Goal: Navigation & Orientation: Find specific page/section

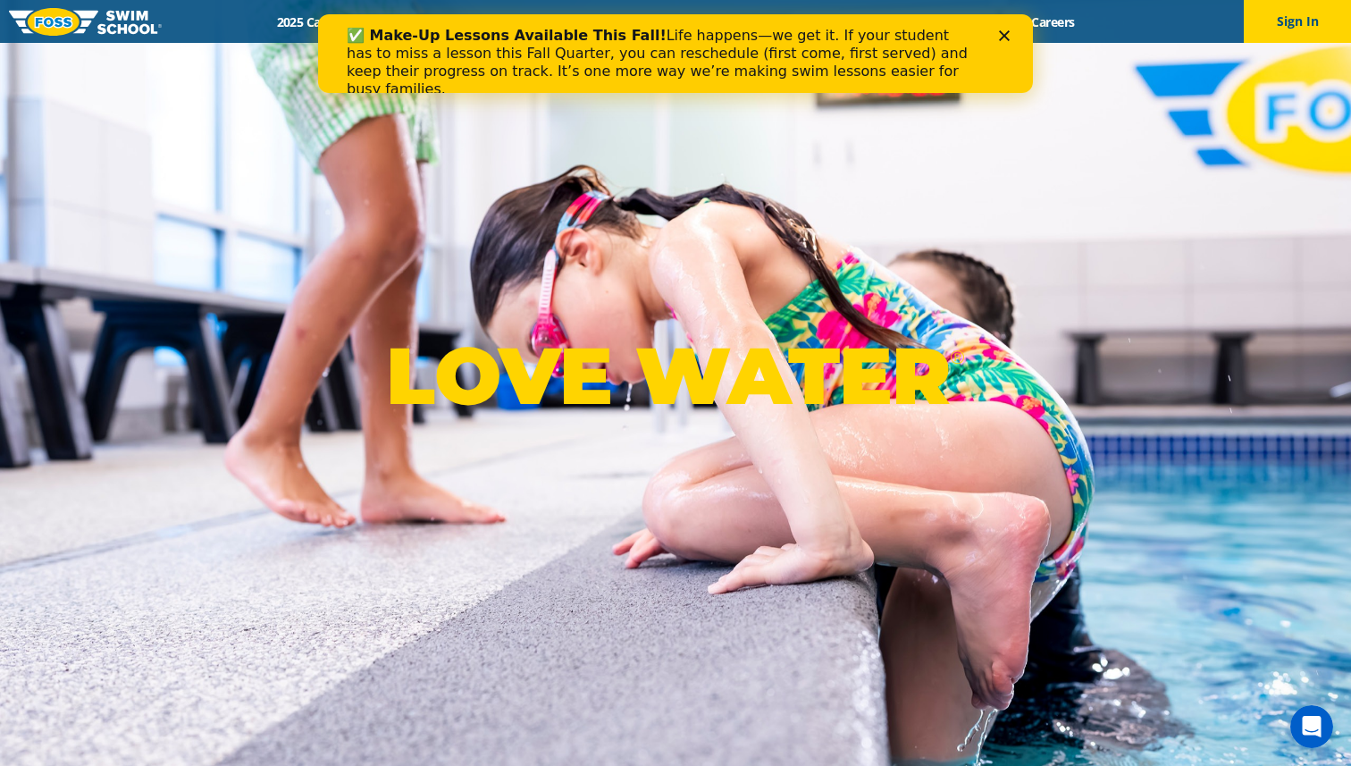
click at [1003, 32] on icon "Close" at bounding box center [1004, 35] width 11 height 11
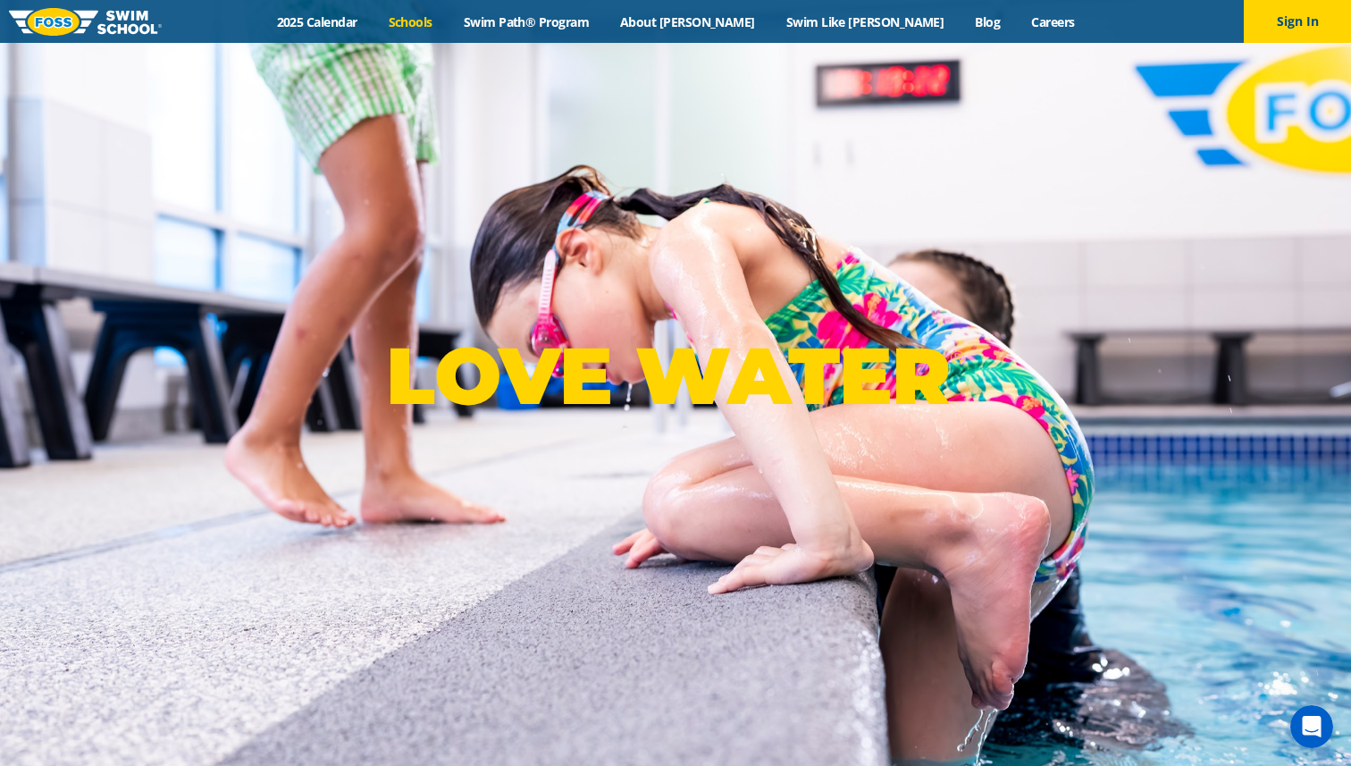
click at [448, 16] on link "Schools" at bounding box center [410, 21] width 75 height 17
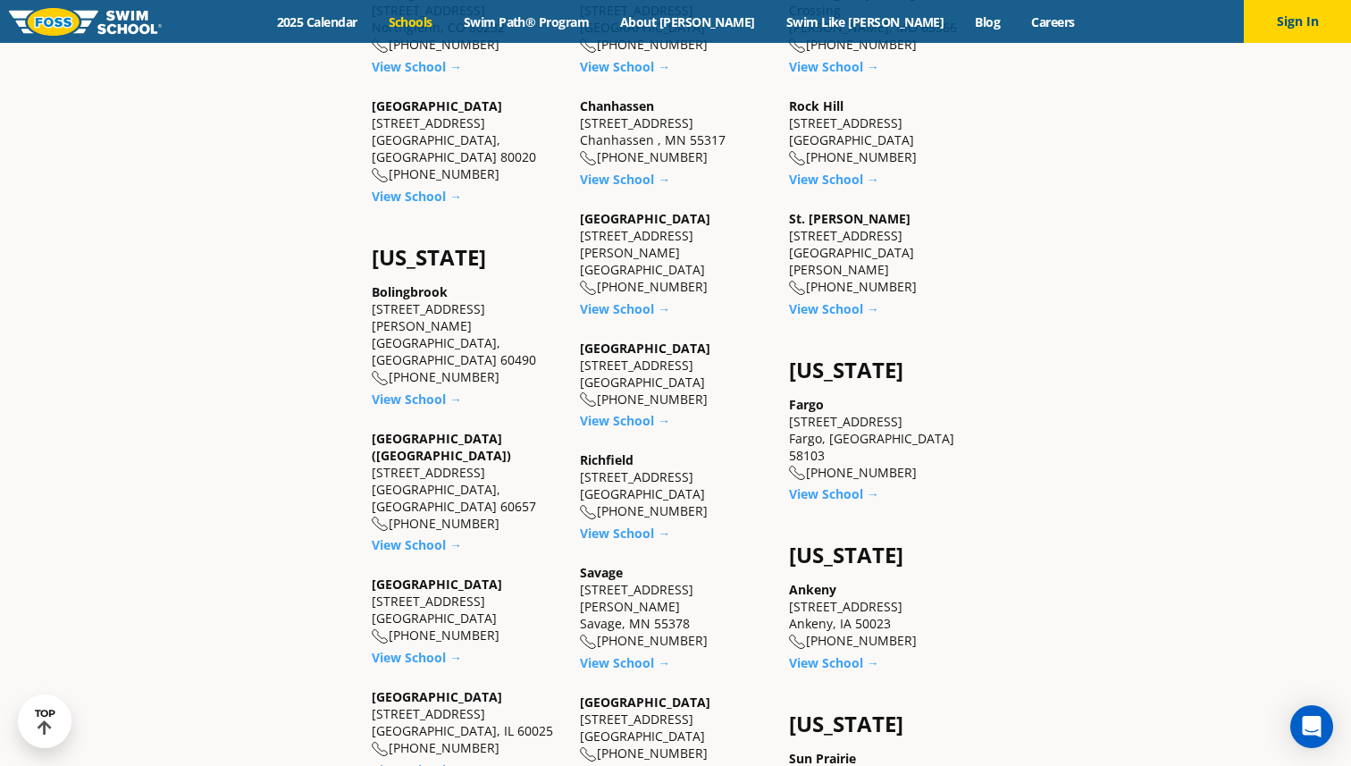
scroll to position [1036, 0]
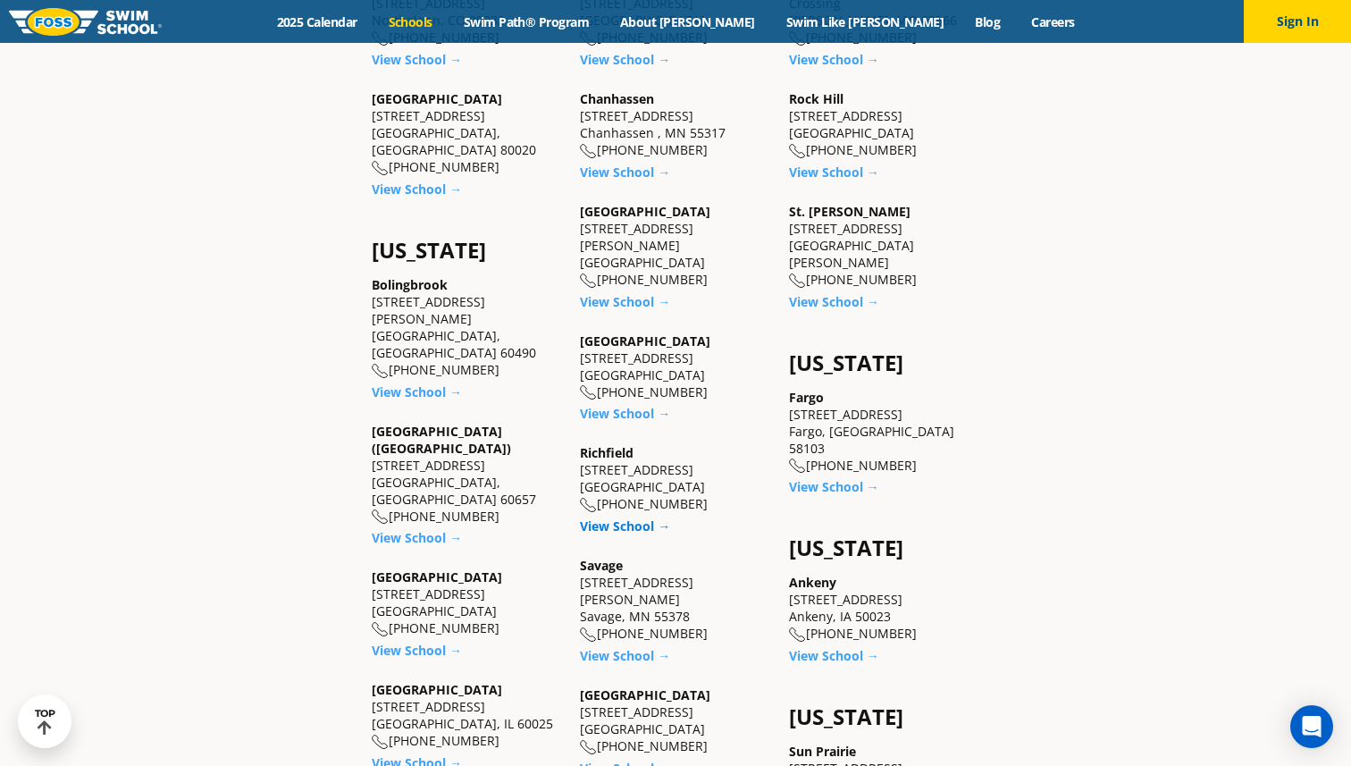
click at [627, 517] on link "View School →" at bounding box center [625, 525] width 90 height 17
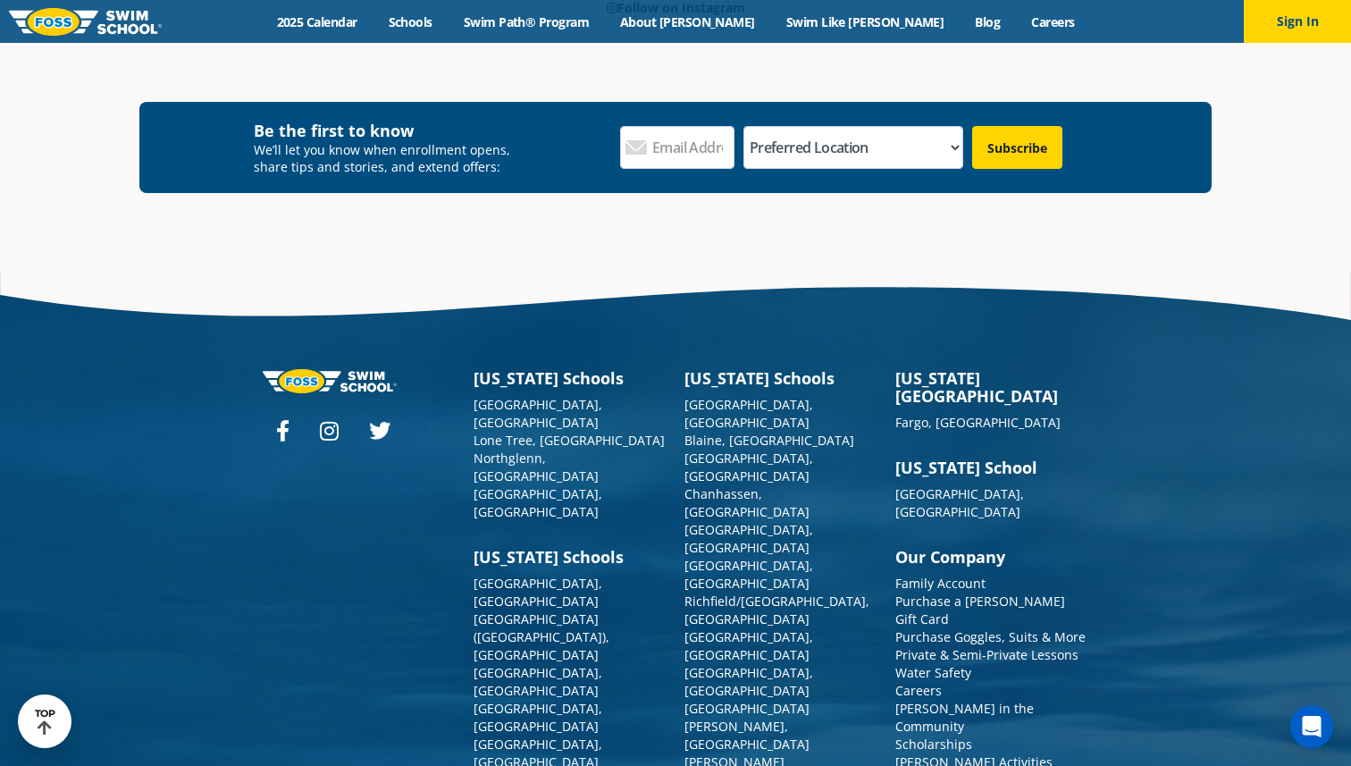
scroll to position [6372, 0]
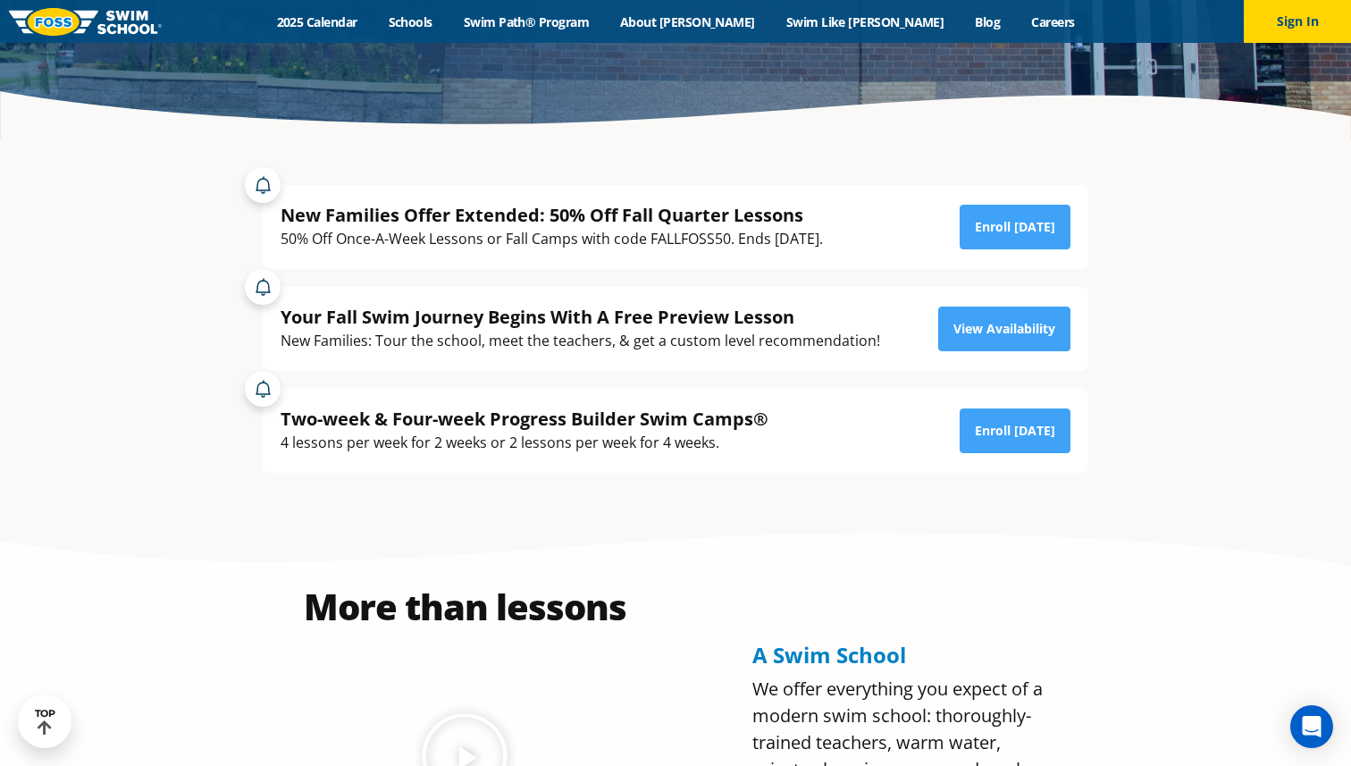
scroll to position [399, 0]
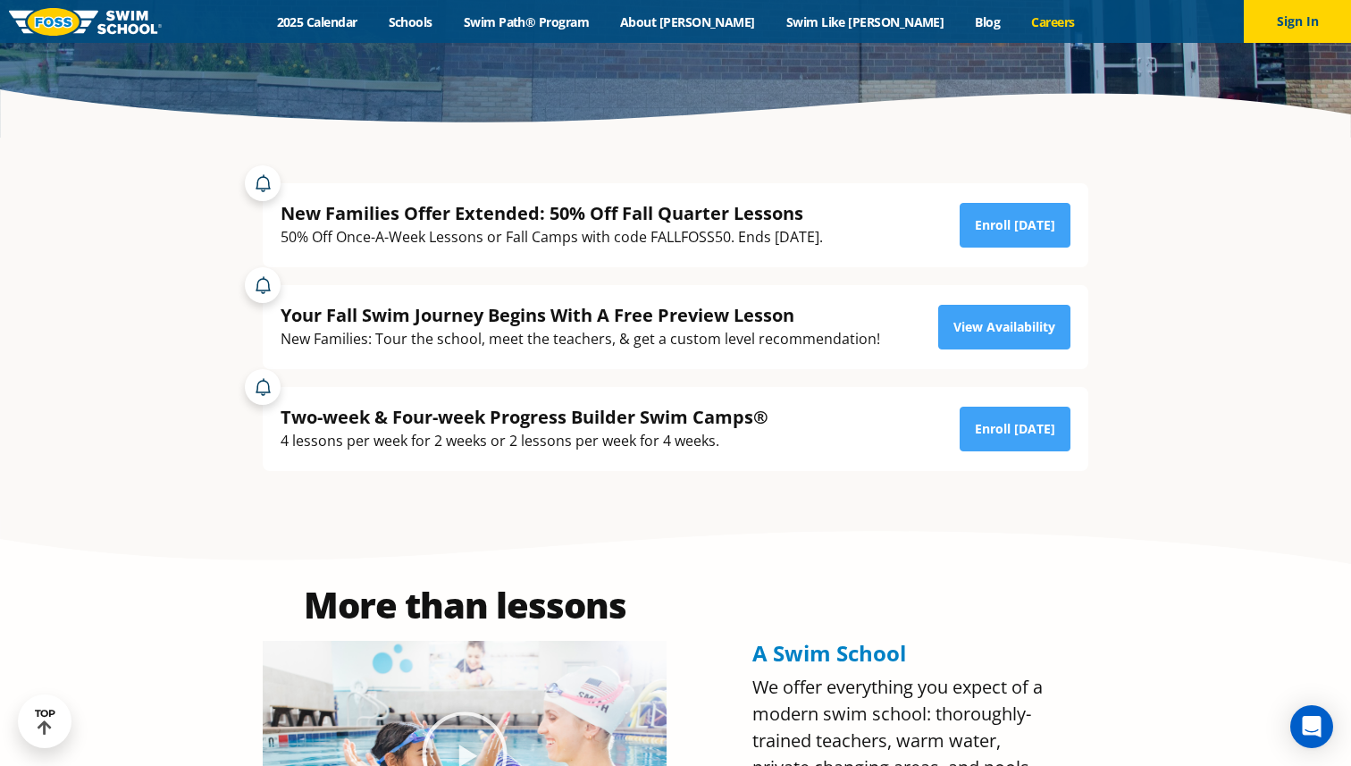
click at [1016, 18] on link "Careers" at bounding box center [1053, 21] width 74 height 17
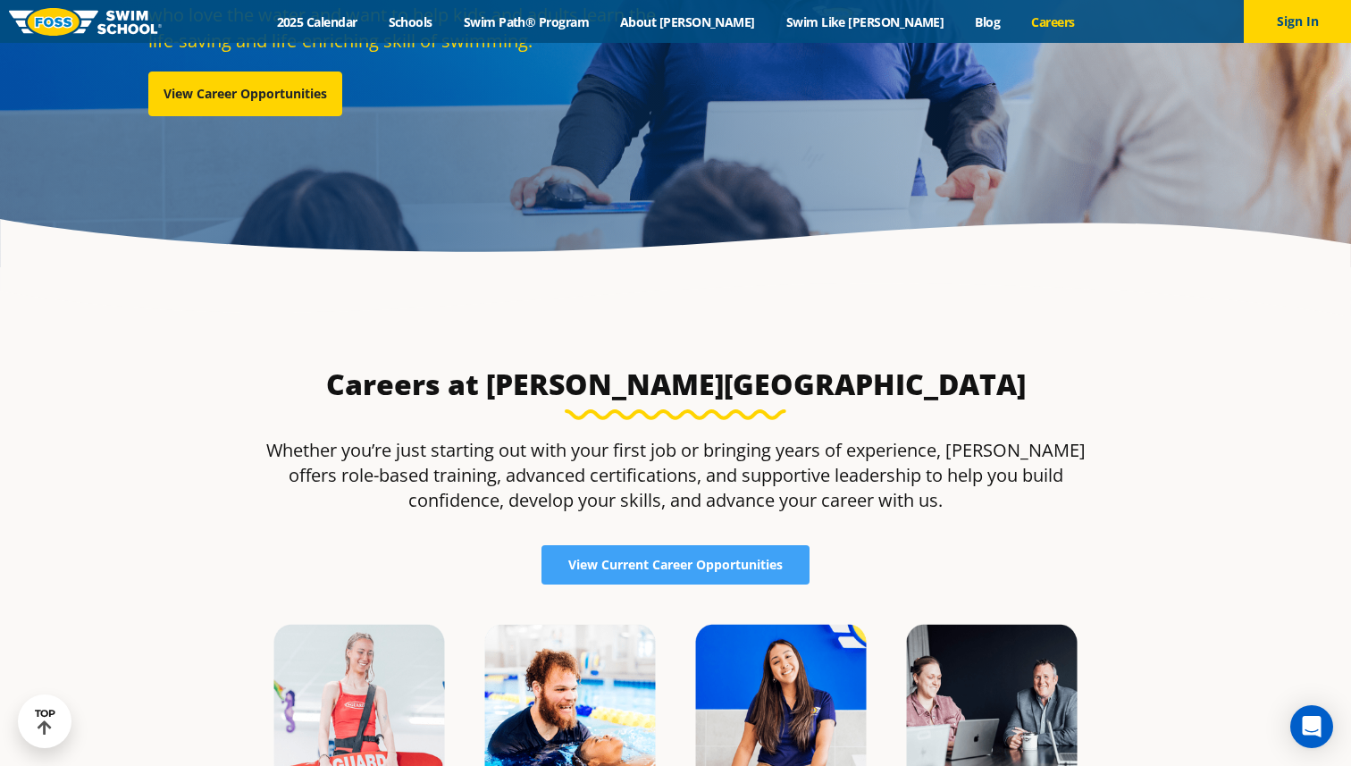
scroll to position [251, 0]
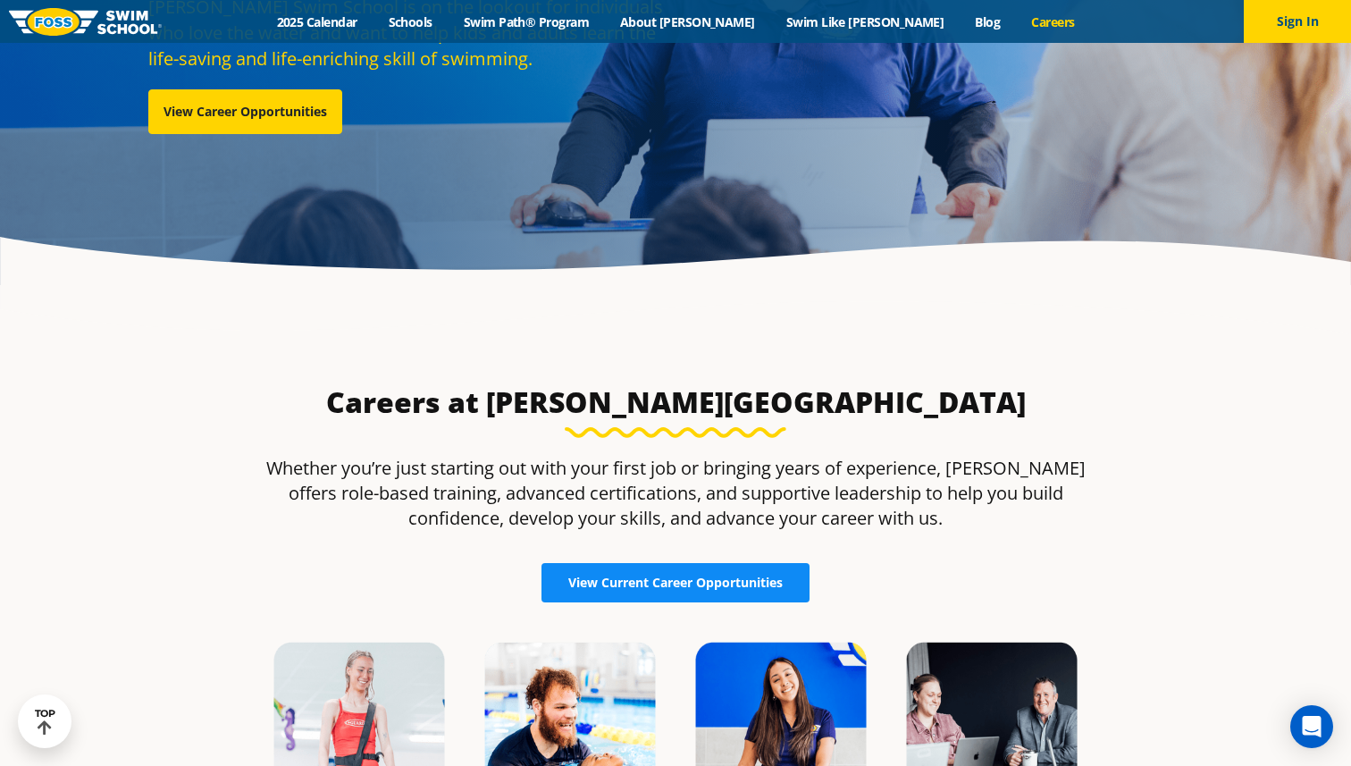
click at [668, 585] on span "View Current Career Opportunities" at bounding box center [675, 582] width 214 height 13
